Goal: Task Accomplishment & Management: Use online tool/utility

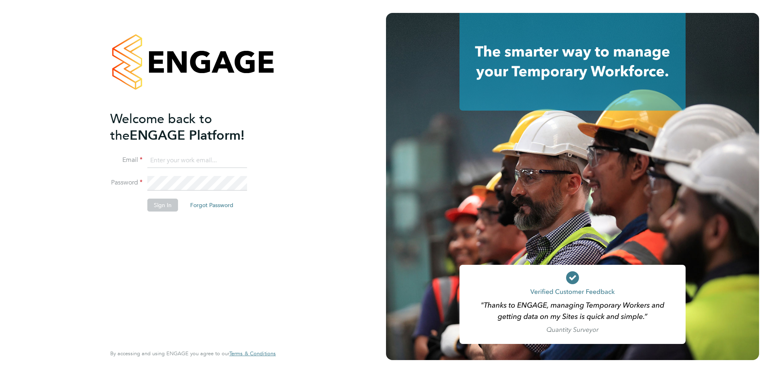
type input "[EMAIL_ADDRESS][DOMAIN_NAME]"
click at [153, 207] on button "Sign In" at bounding box center [162, 205] width 31 height 13
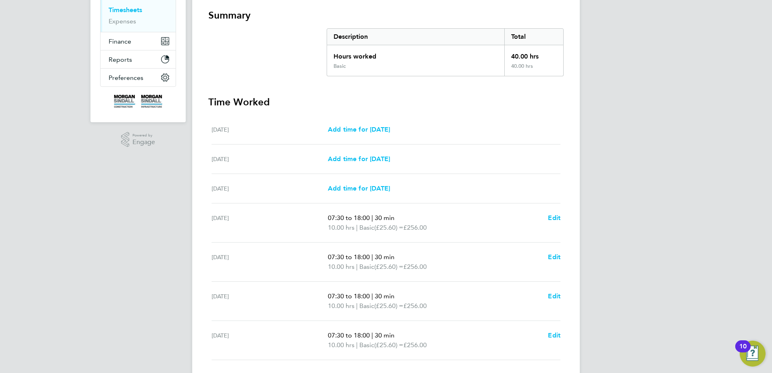
scroll to position [201, 0]
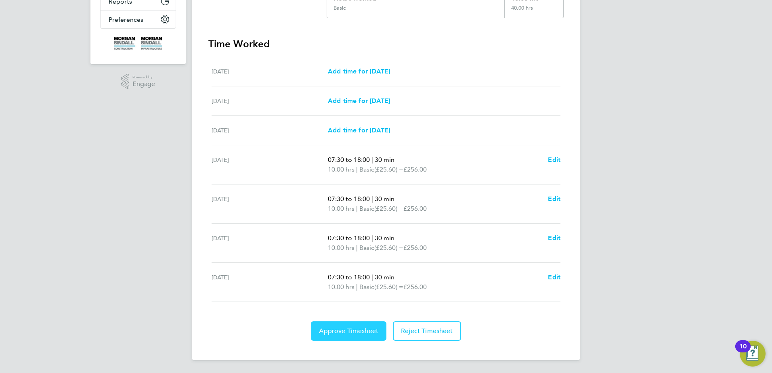
click at [342, 331] on span "Approve Timesheet" at bounding box center [348, 331] width 59 height 8
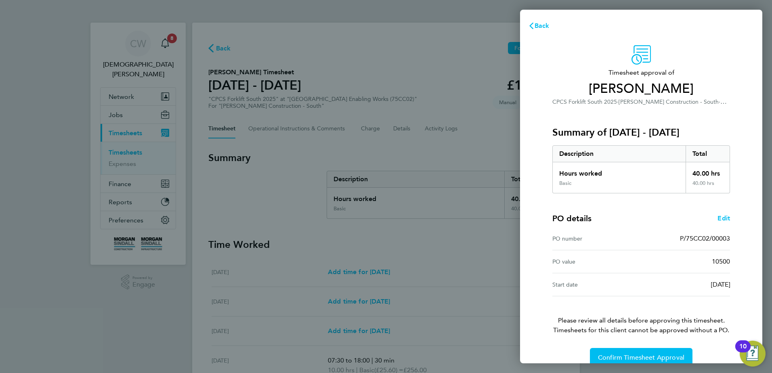
scroll to position [14, 0]
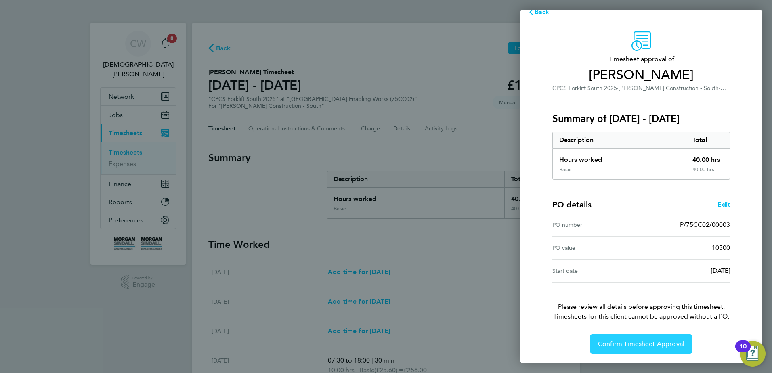
click at [619, 338] on button "Confirm Timesheet Approval" at bounding box center [641, 343] width 102 height 19
